Goal: Task Accomplishment & Management: Manage account settings

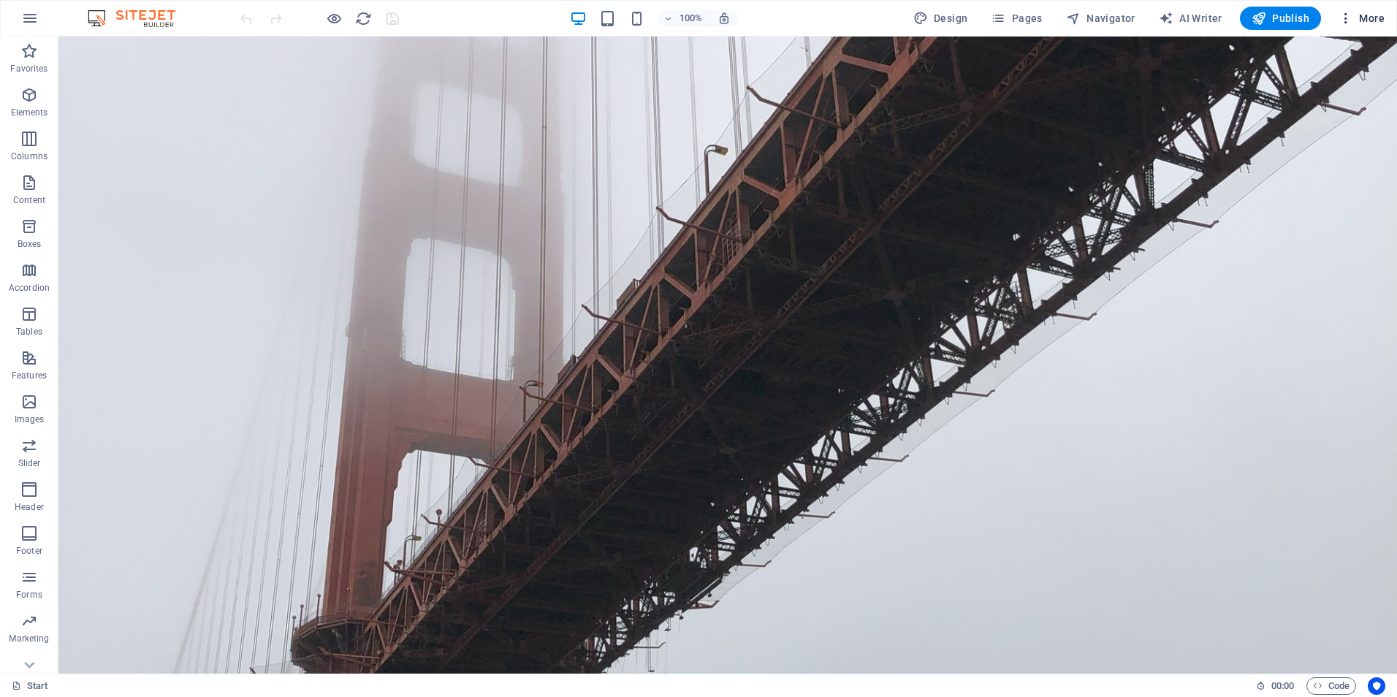
click at [1359, 19] on span "More" at bounding box center [1362, 18] width 46 height 15
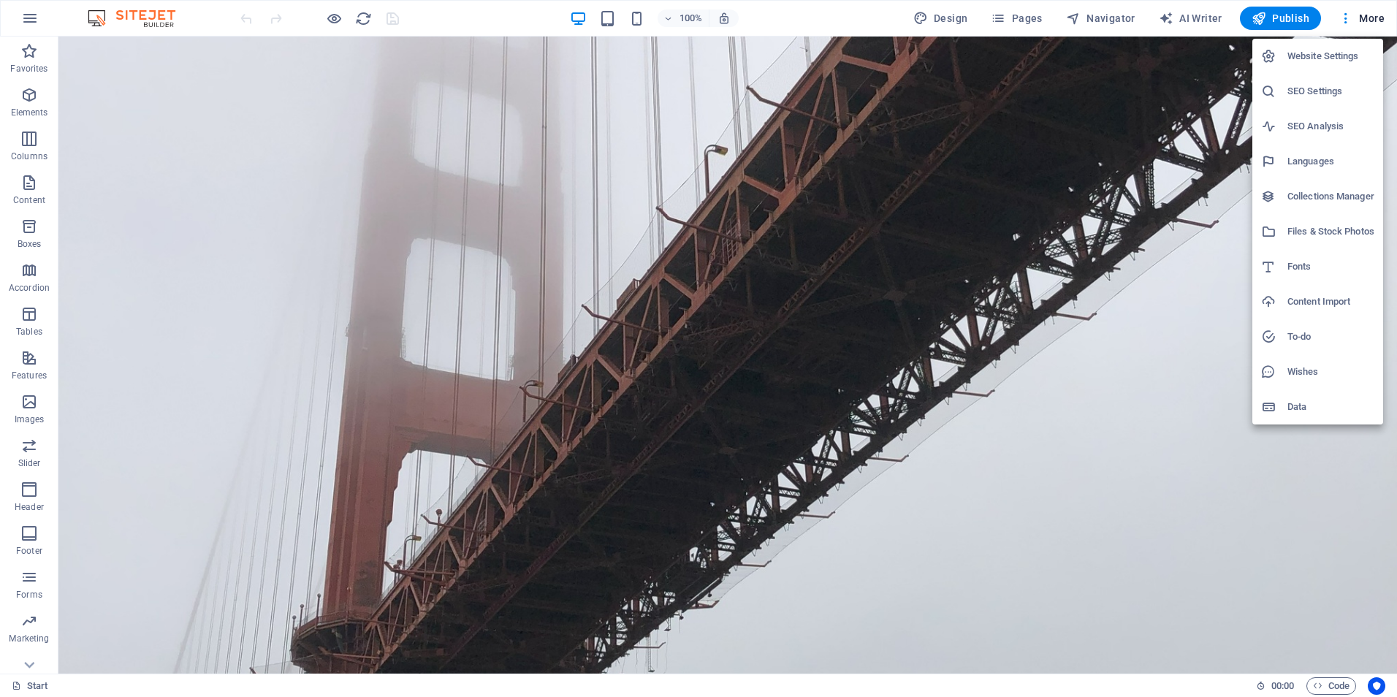
click at [999, 19] on div at bounding box center [698, 348] width 1397 height 697
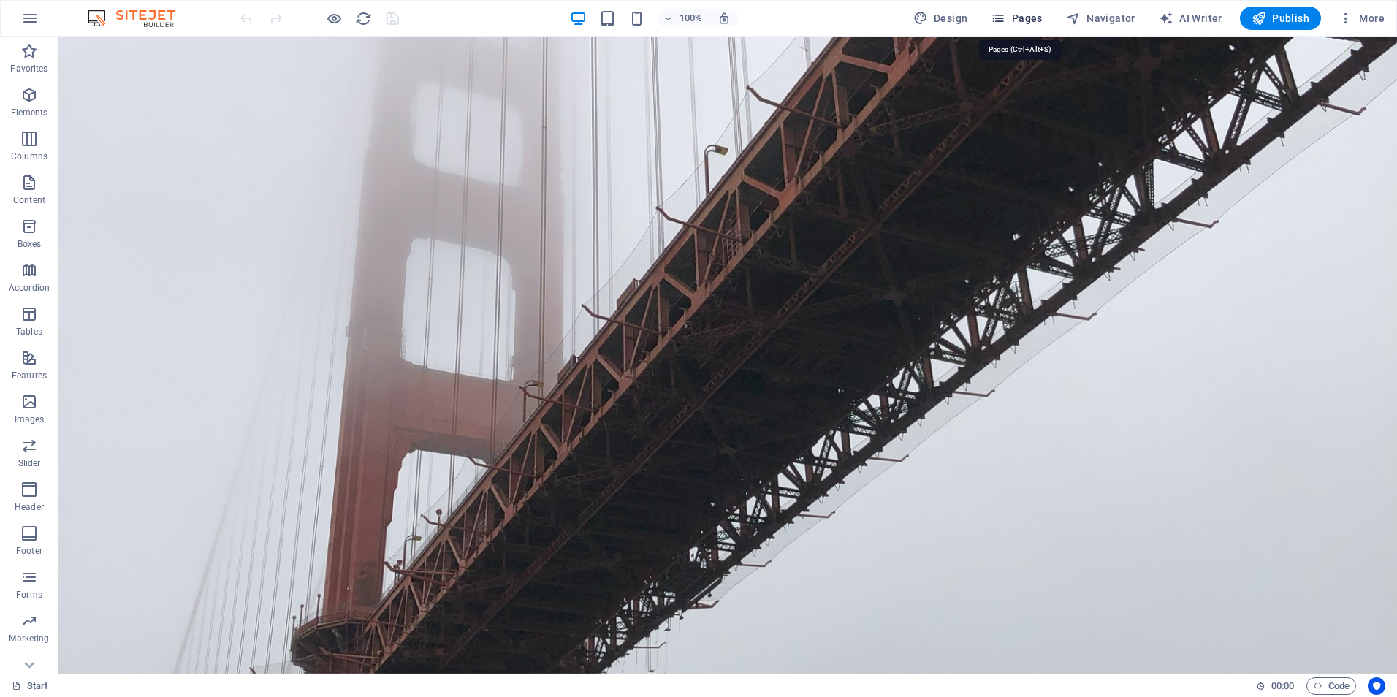
click at [1018, 19] on span "Pages" at bounding box center [1016, 18] width 51 height 15
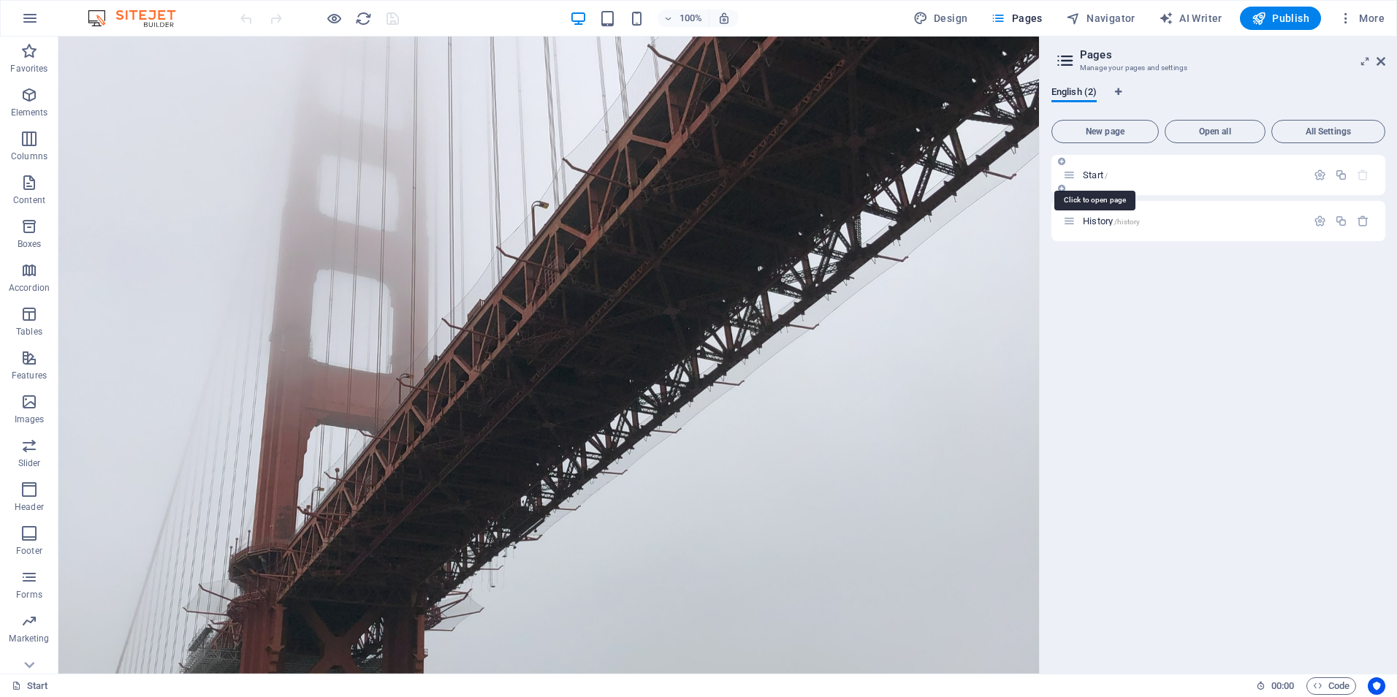
click at [1093, 179] on span "Start /" at bounding box center [1095, 175] width 25 height 11
click at [1098, 222] on span "History /history" at bounding box center [1111, 221] width 57 height 11
click at [1098, 222] on div "History /history" at bounding box center [1219, 221] width 334 height 40
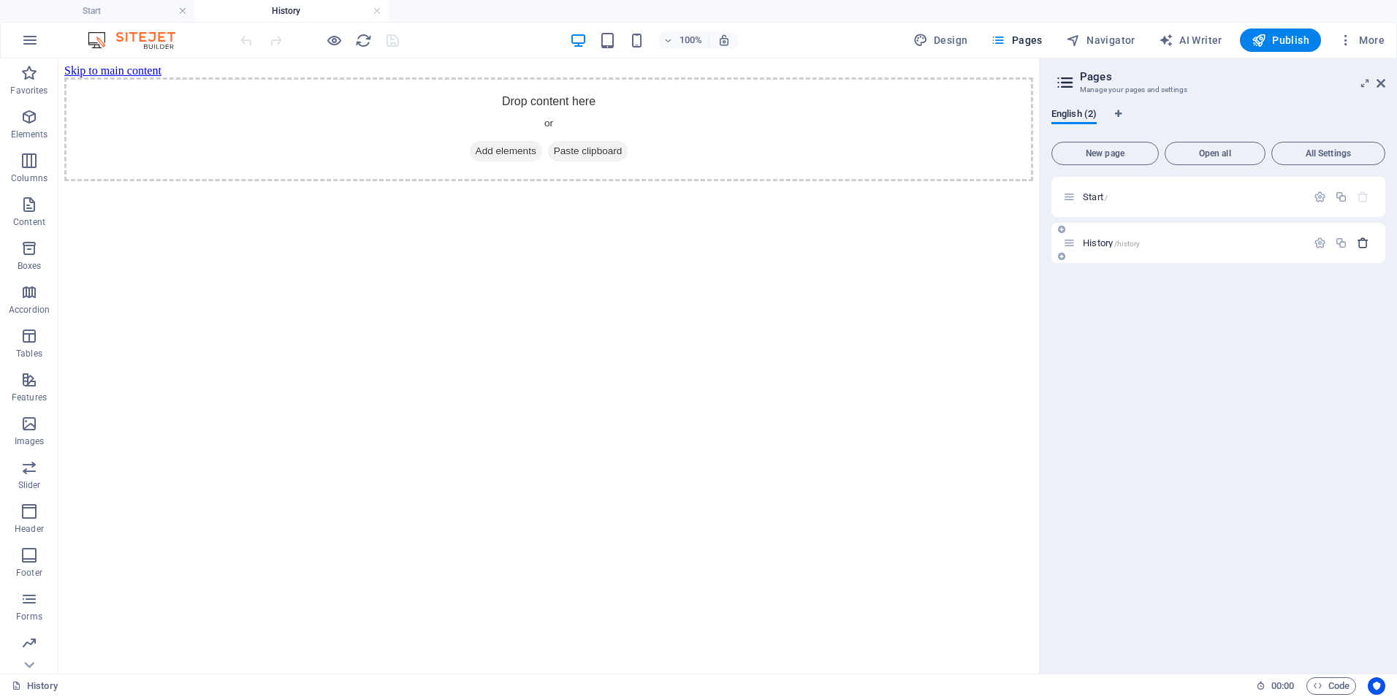
click at [1365, 248] on icon "button" at bounding box center [1363, 243] width 12 height 12
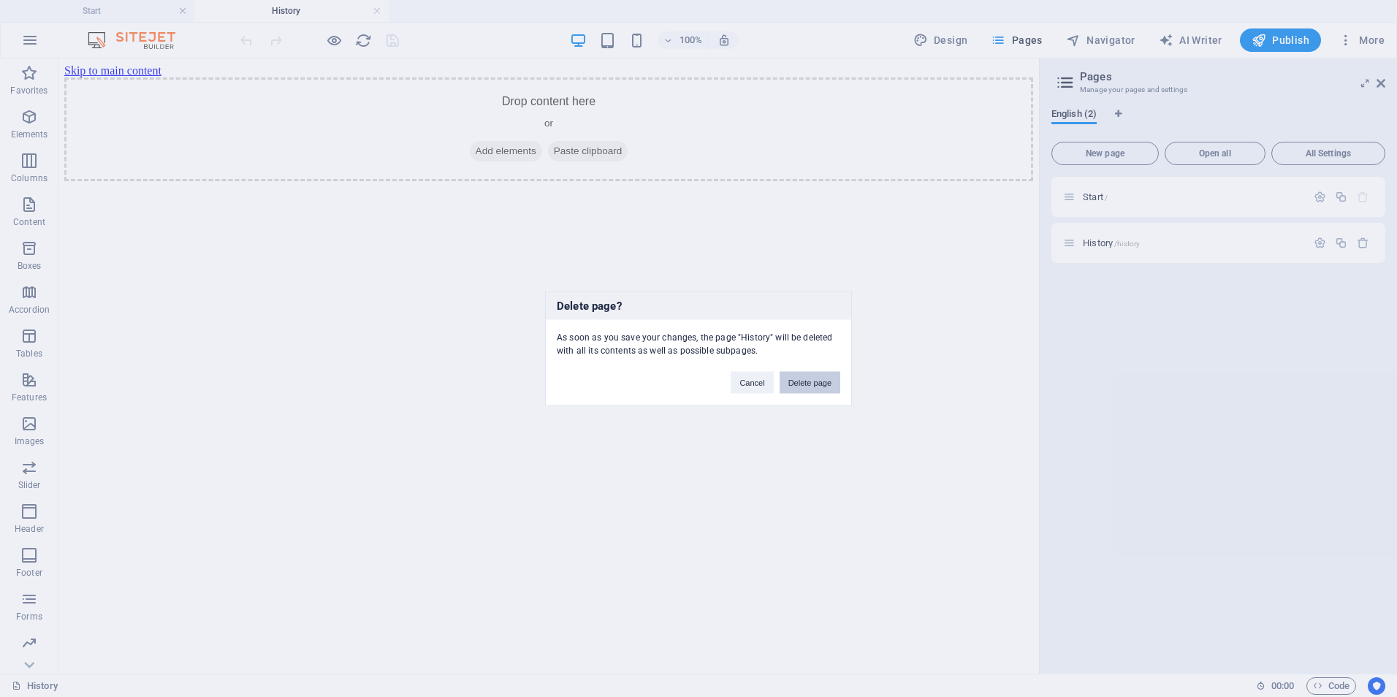
click at [803, 379] on button "Delete page" at bounding box center [810, 383] width 61 height 22
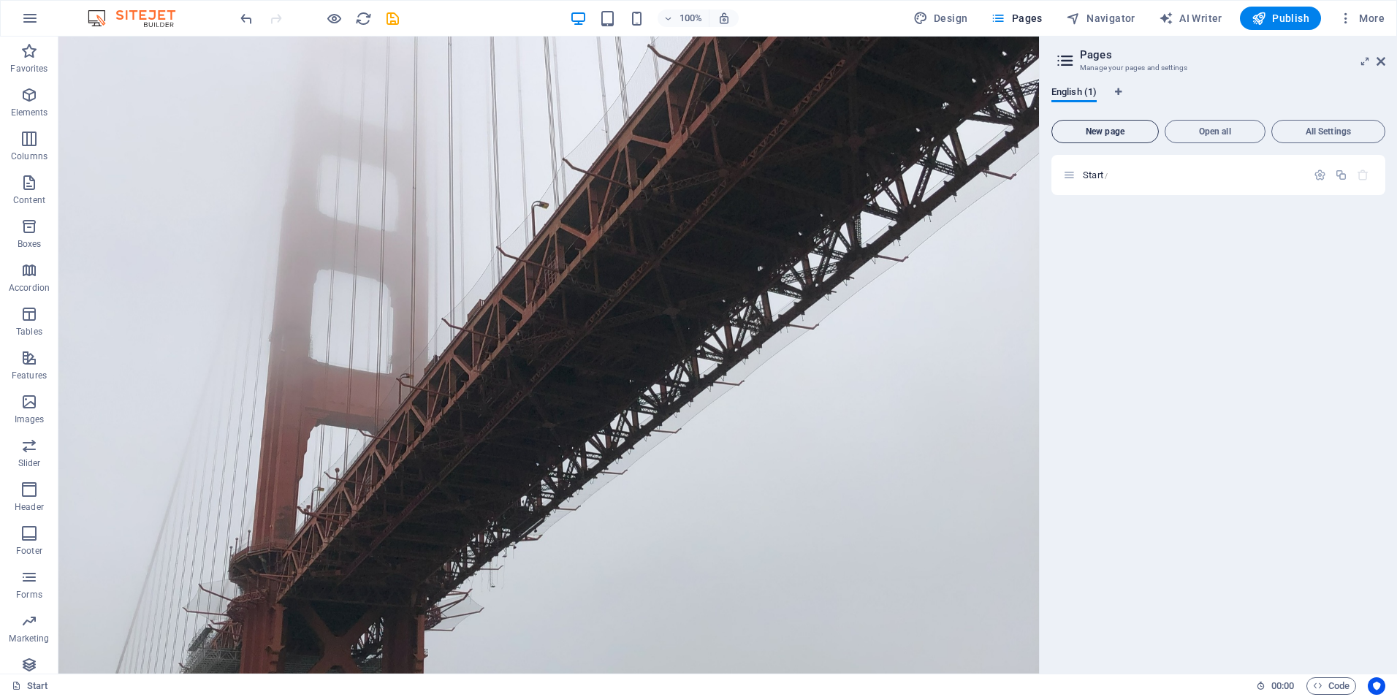
click at [1123, 134] on span "New page" at bounding box center [1105, 131] width 94 height 9
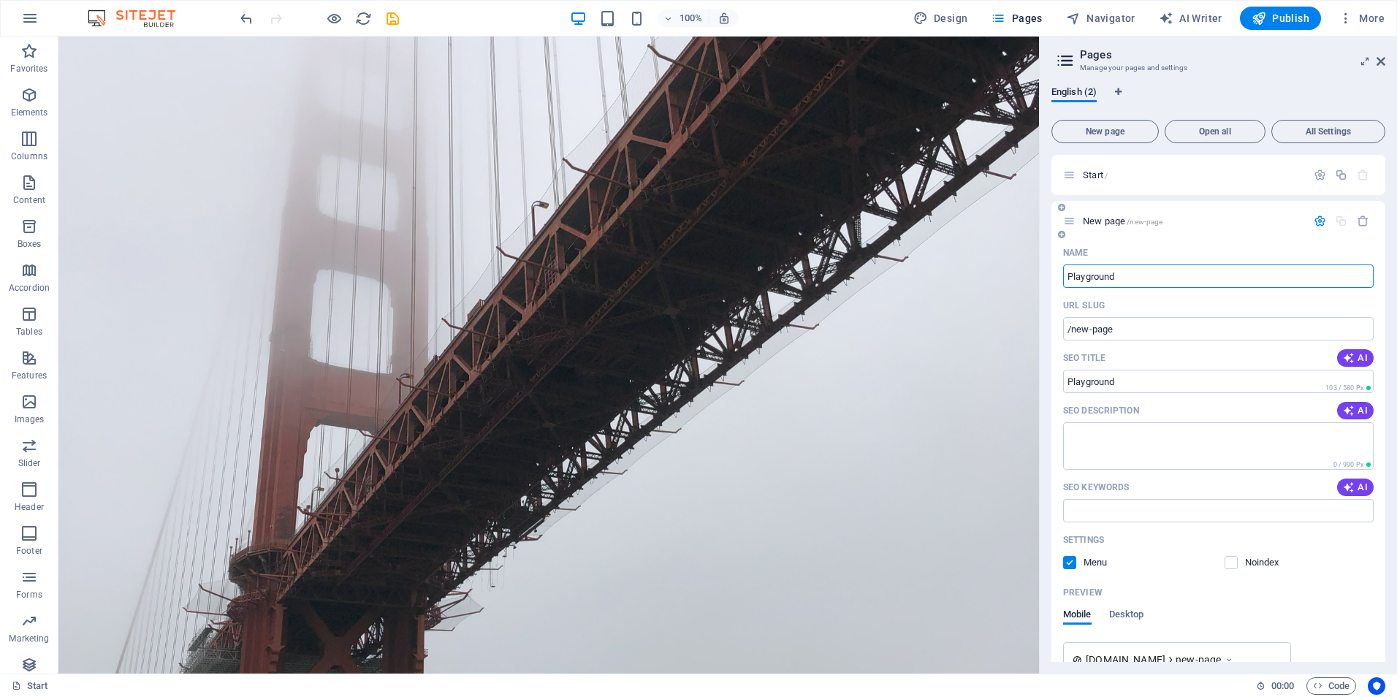
type input "Playground"
type input "/playground"
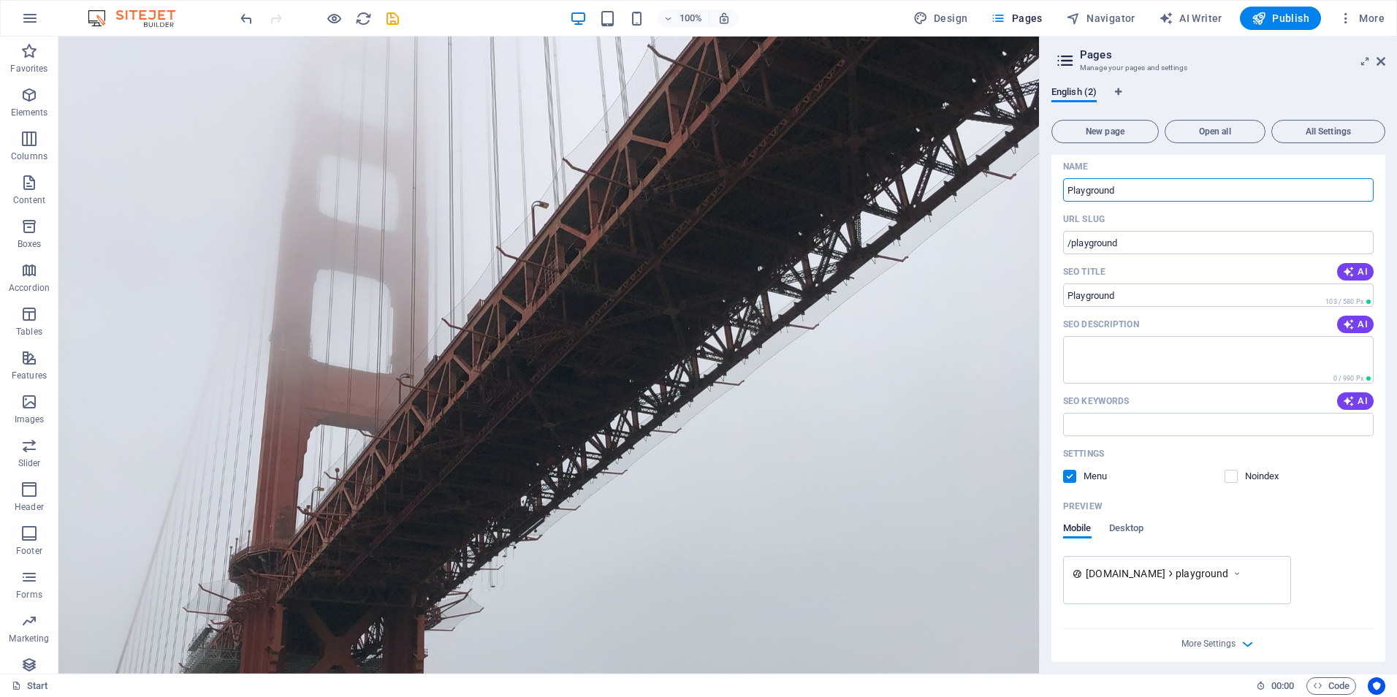
scroll to position [94, 0]
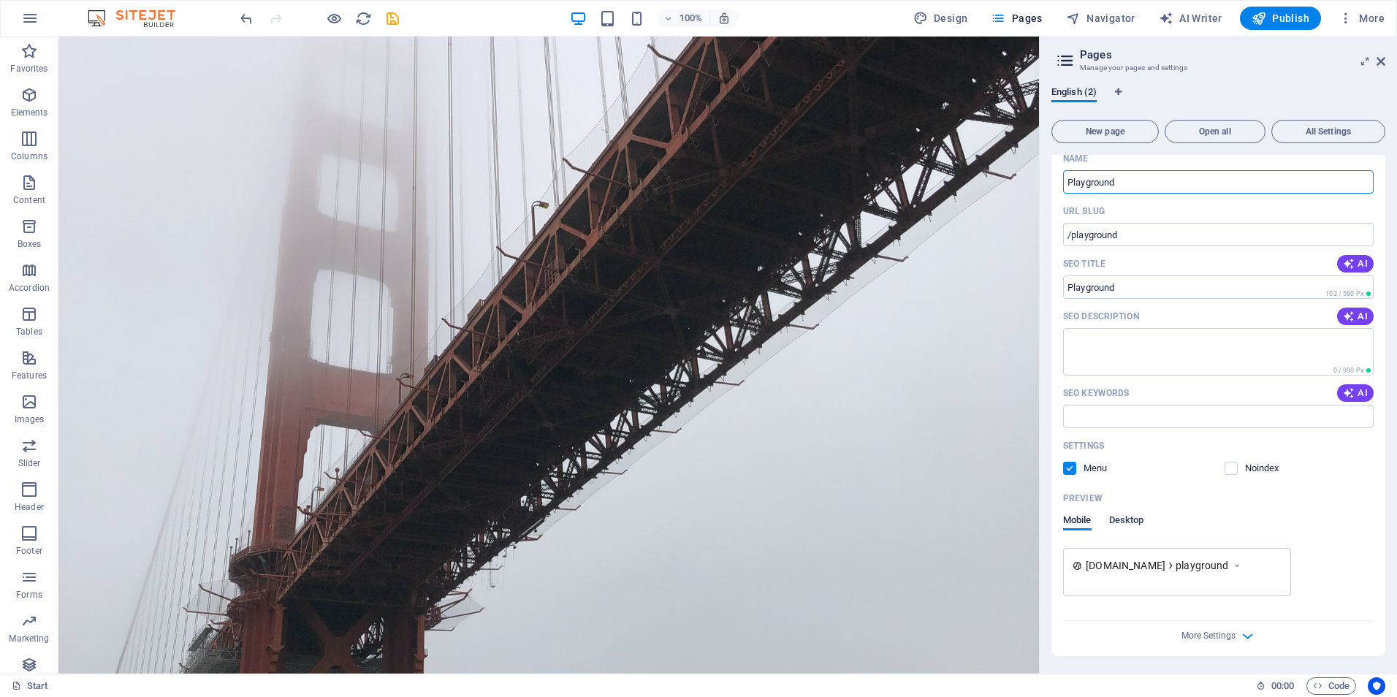
type input "Playground"
click at [1129, 522] on span "Desktop" at bounding box center [1126, 522] width 35 height 20
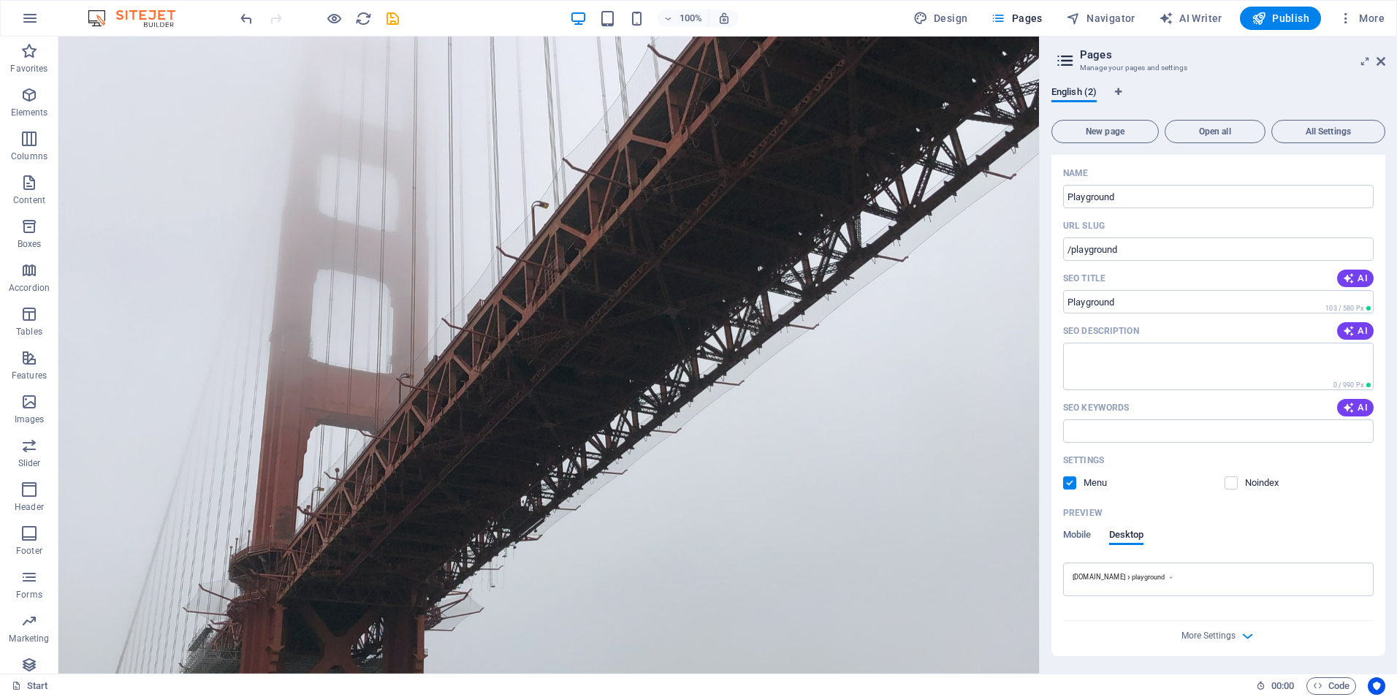
click at [1093, 62] on h3 "Manage your pages and settings" at bounding box center [1218, 67] width 276 height 13
click at [1327, 686] on span "Code" at bounding box center [1331, 686] width 37 height 18
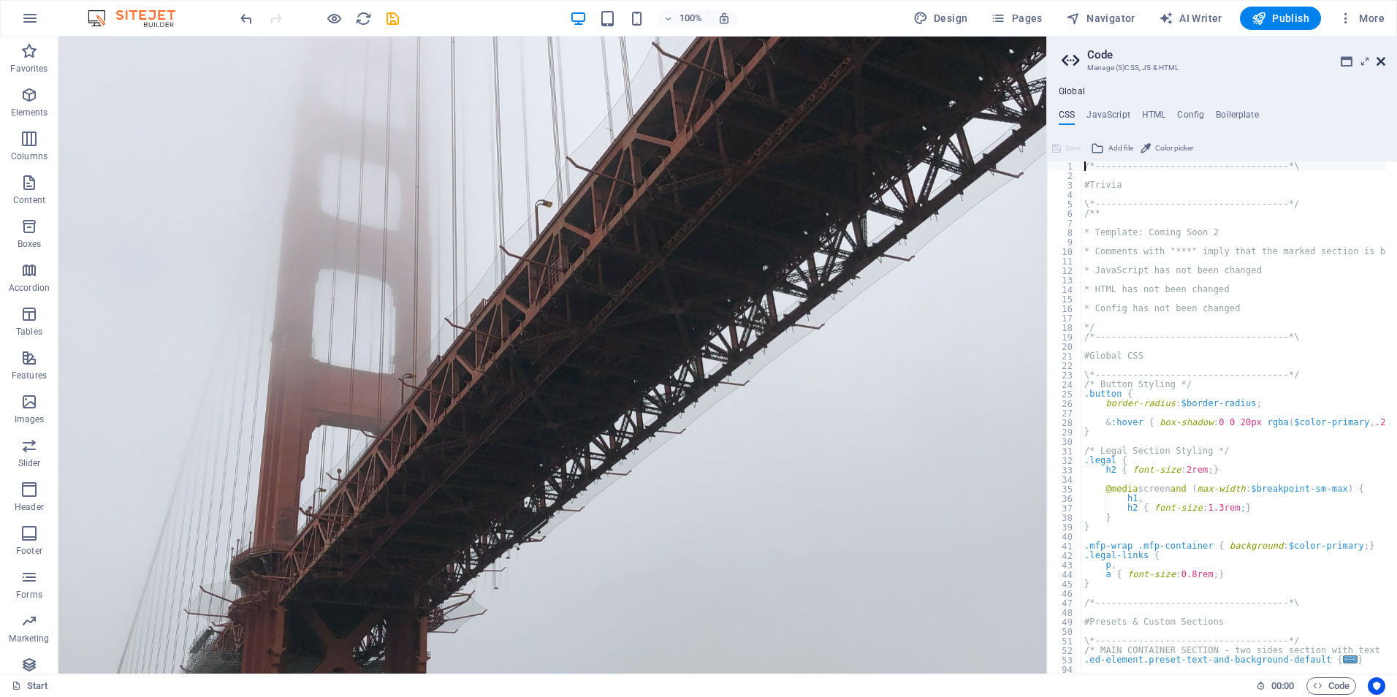
click at [1383, 64] on icon at bounding box center [1381, 62] width 9 height 12
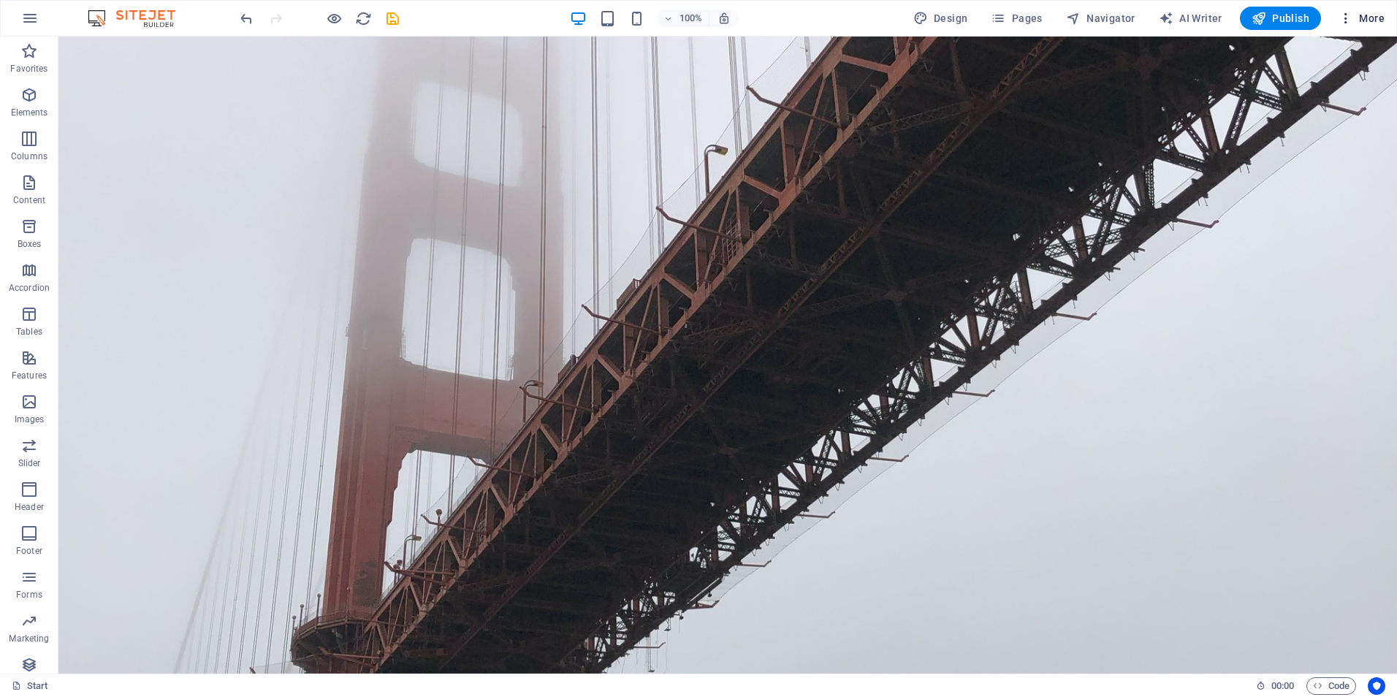
click at [1353, 15] on icon "button" at bounding box center [1346, 18] width 15 height 15
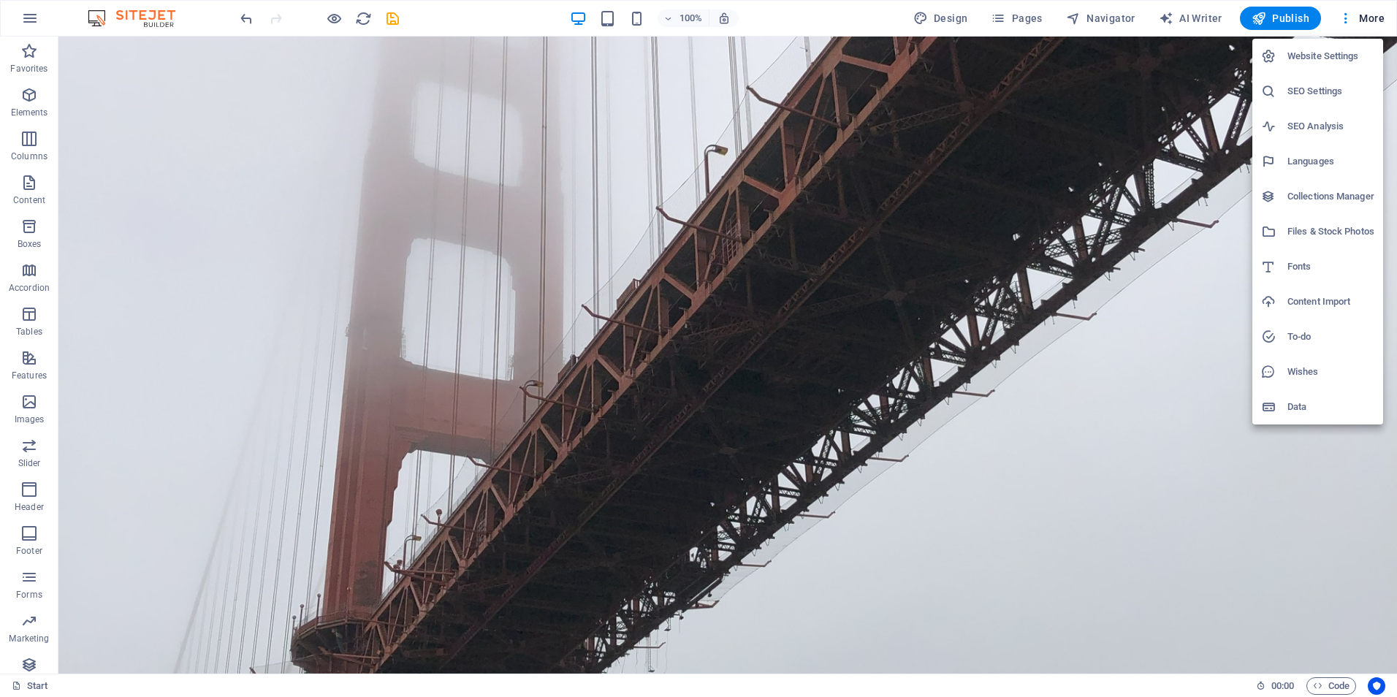
click at [1019, 15] on div at bounding box center [698, 348] width 1397 height 697
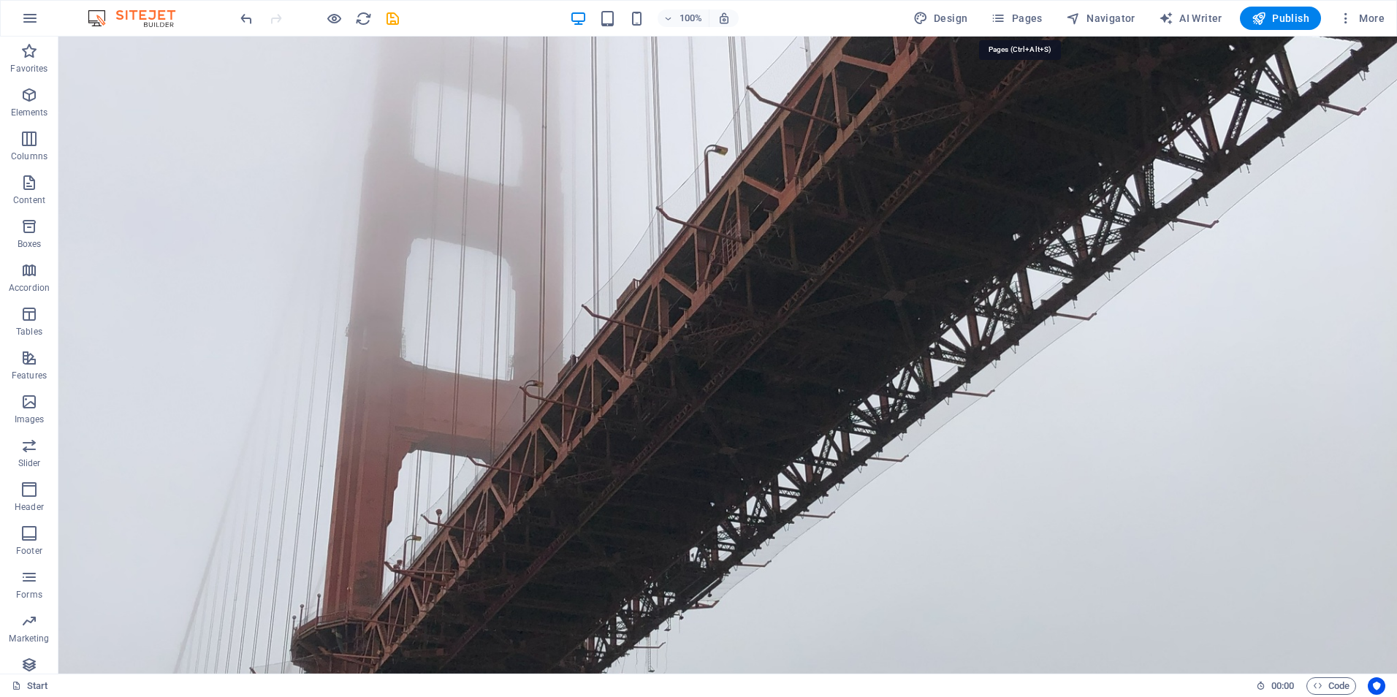
click at [1019, 15] on span "Pages" at bounding box center [1016, 18] width 51 height 15
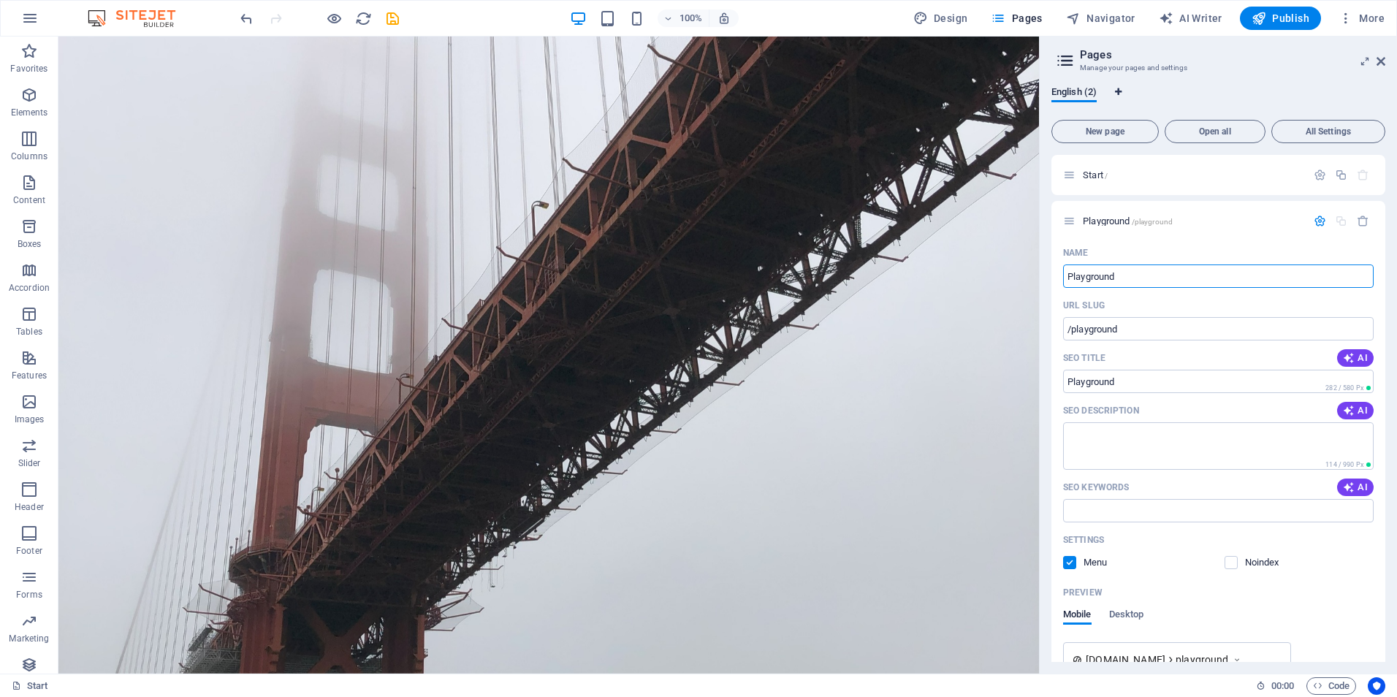
click at [1121, 93] on icon "Language Tabs" at bounding box center [1118, 92] width 7 height 9
select select "41"
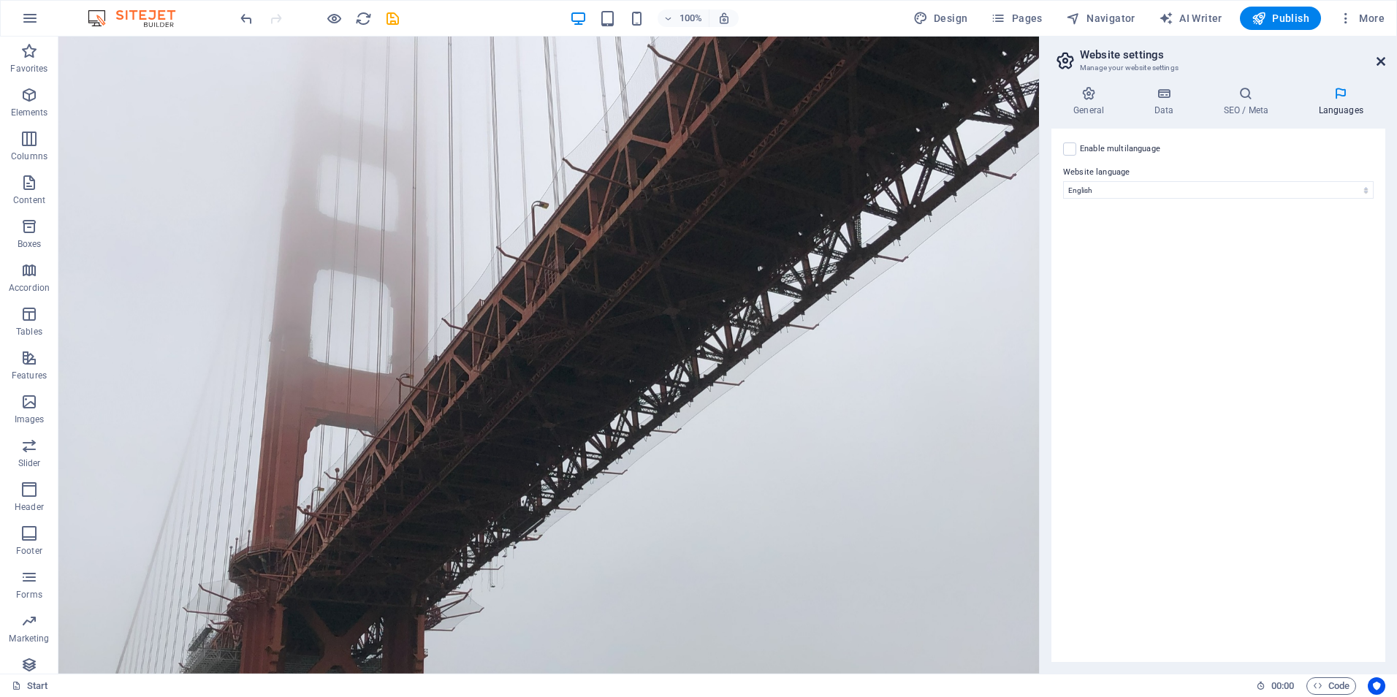
click at [1383, 61] on icon at bounding box center [1381, 62] width 9 height 12
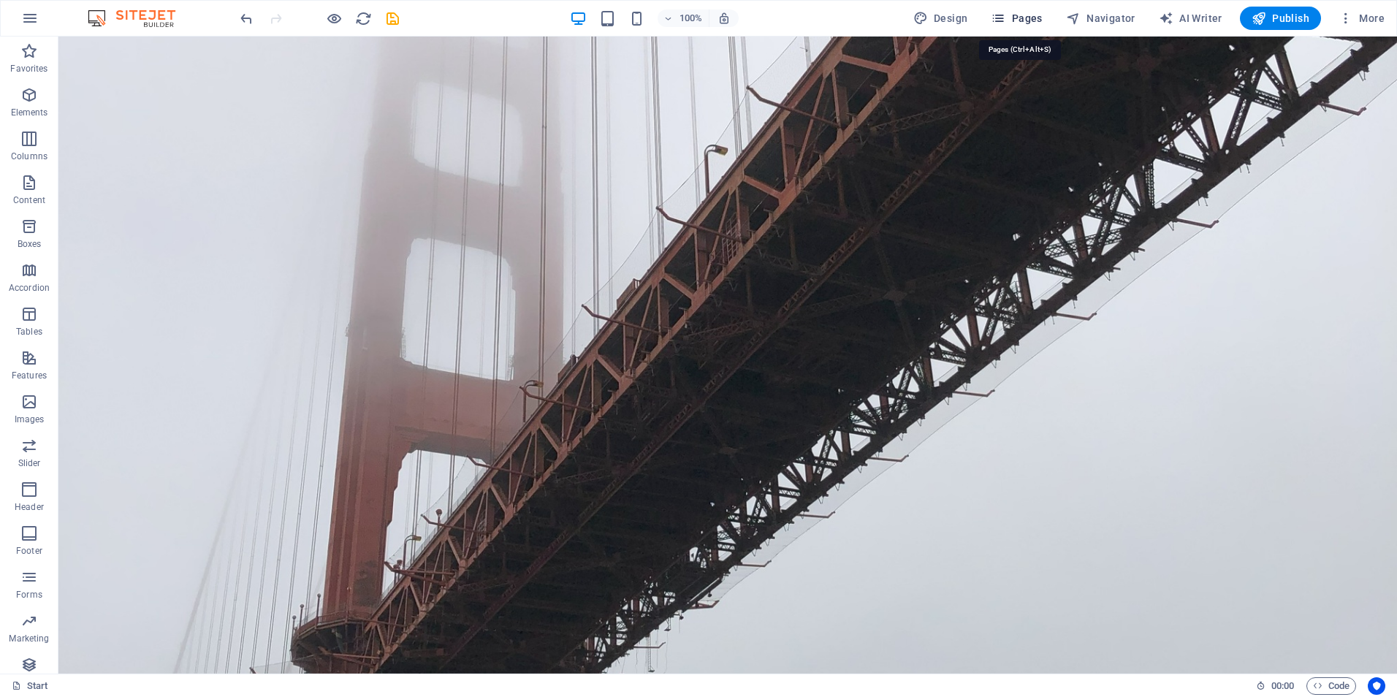
click at [1014, 17] on span "Pages" at bounding box center [1016, 18] width 51 height 15
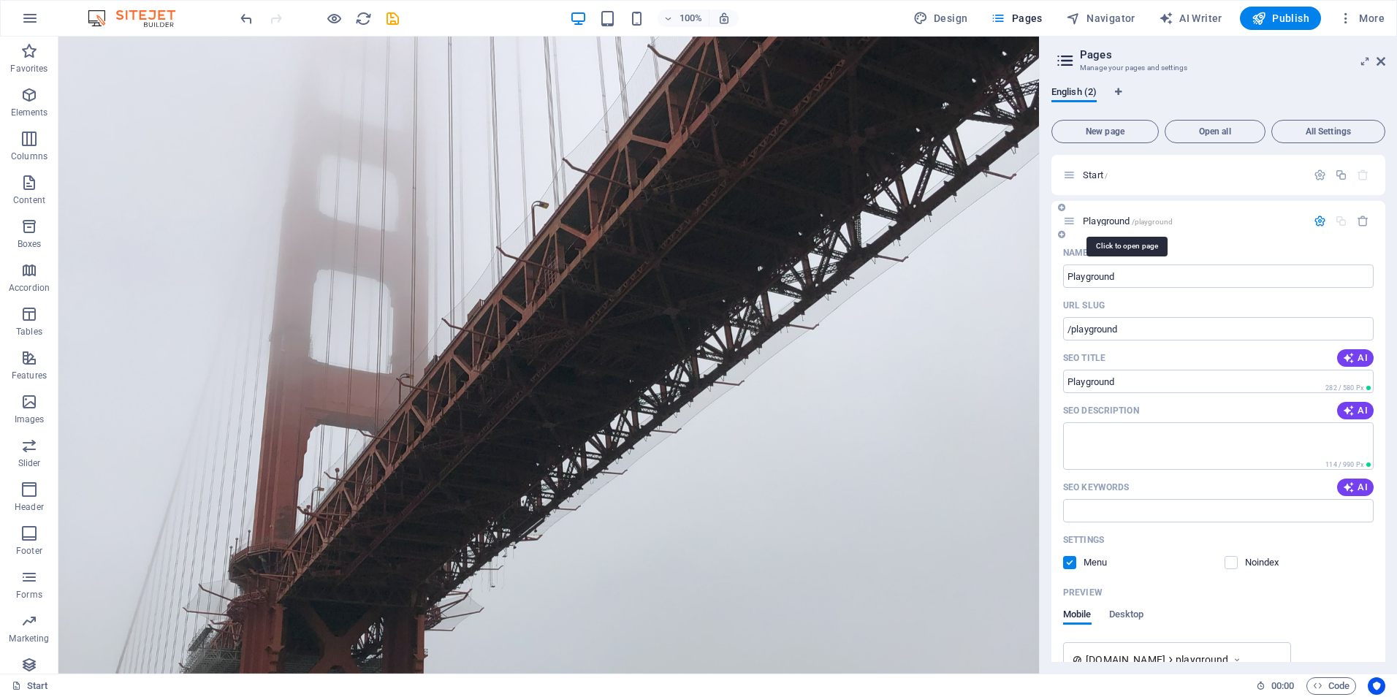
click at [1087, 216] on span "Playground /playground" at bounding box center [1128, 221] width 90 height 11
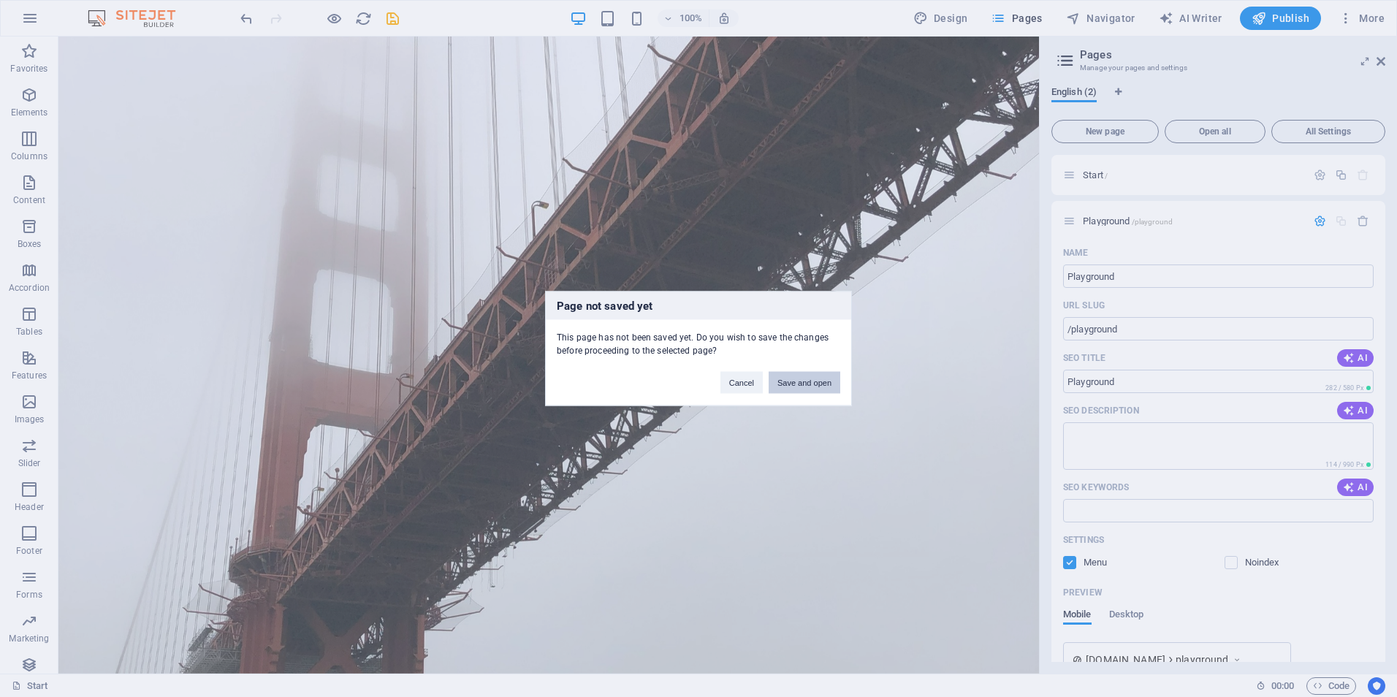
click at [804, 388] on button "Save and open" at bounding box center [805, 383] width 72 height 22
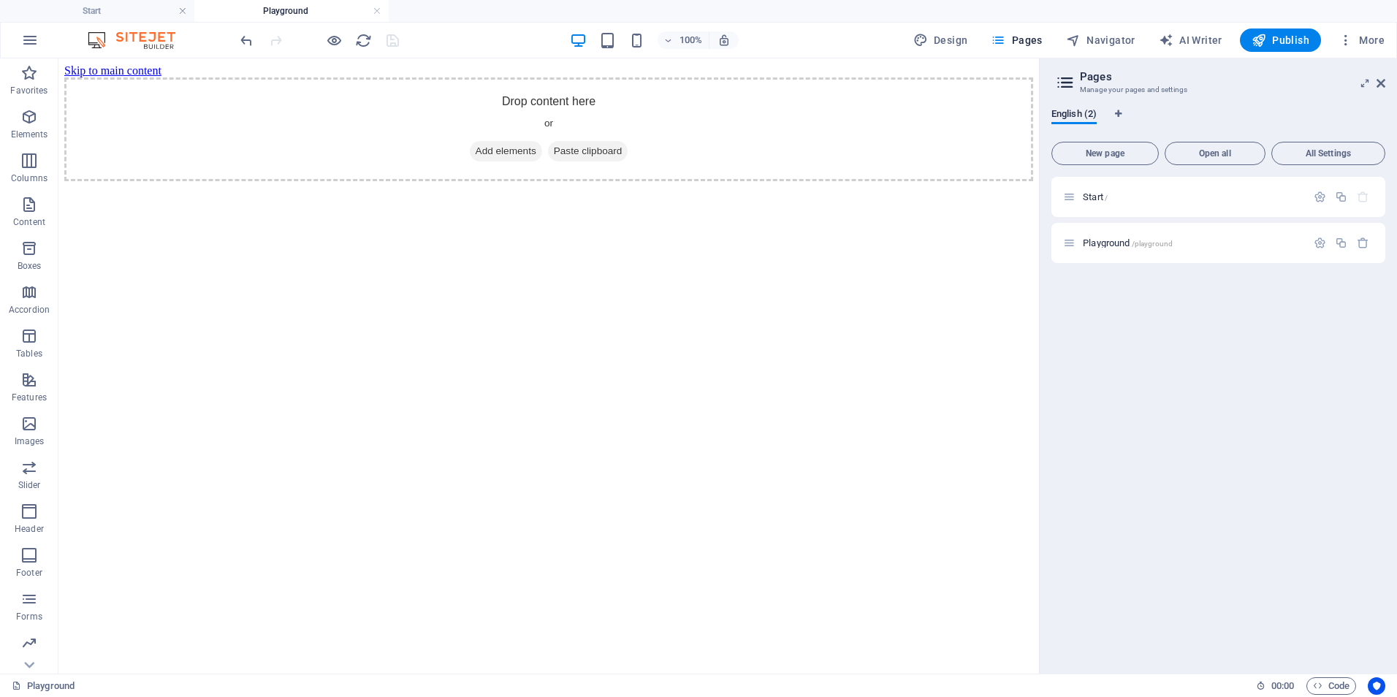
scroll to position [0, 0]
click at [1115, 247] on span "Playground /playground" at bounding box center [1128, 243] width 90 height 11
